Goal: Check status: Check status

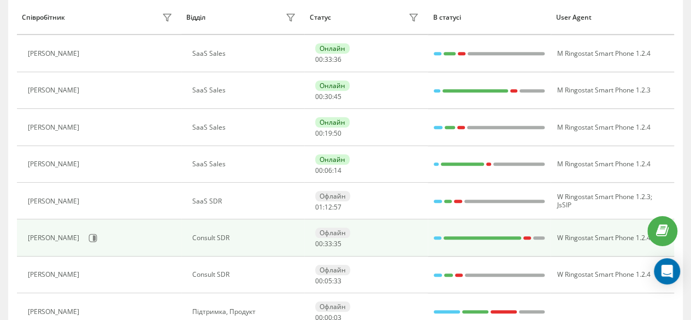
scroll to position [383, 0]
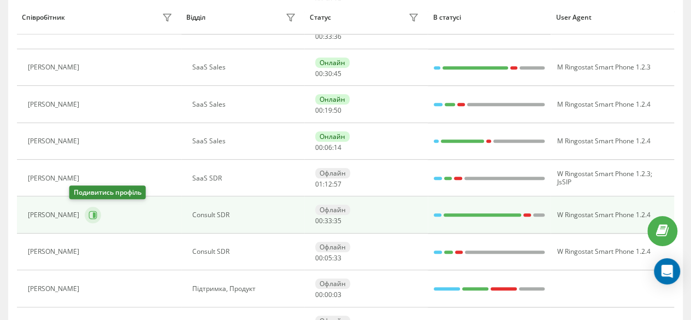
click at [89, 212] on icon at bounding box center [93, 214] width 9 height 9
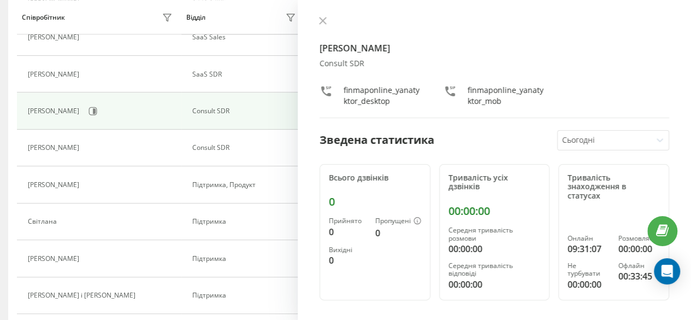
scroll to position [492, 0]
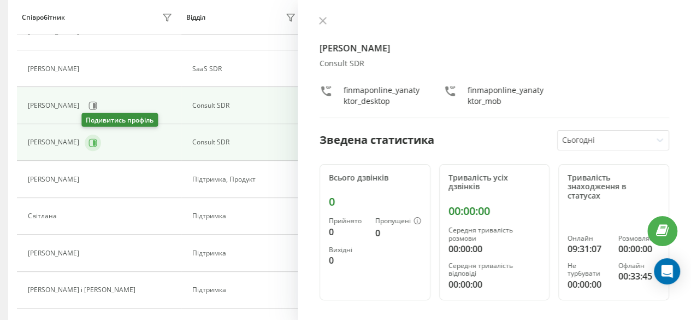
click at [90, 138] on icon at bounding box center [93, 142] width 9 height 9
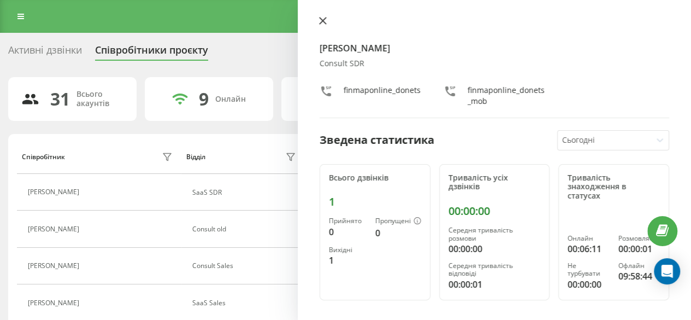
click at [327, 23] on button at bounding box center [323, 21] width 14 height 10
